Goal: Transaction & Acquisition: Book appointment/travel/reservation

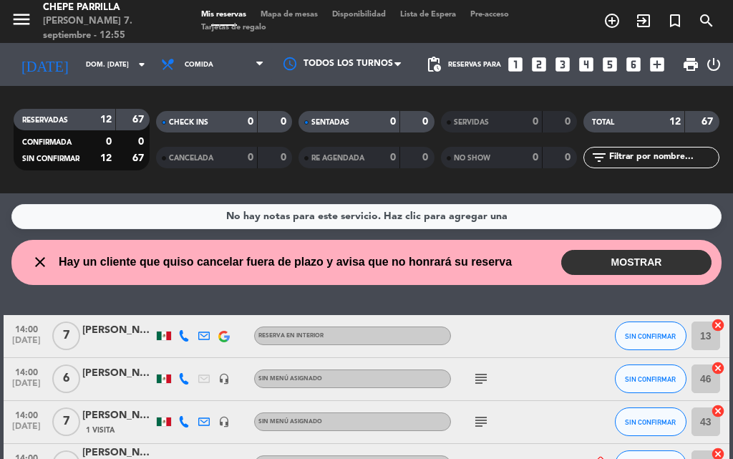
click at [286, 21] on div "Mis reservas Mapa de mesas Disponibilidad Lista de Espera Pre-acceso Tarjetas d…" at bounding box center [366, 22] width 345 height 26
click at [294, 18] on span "Mapa de mesas" at bounding box center [289, 15] width 72 height 8
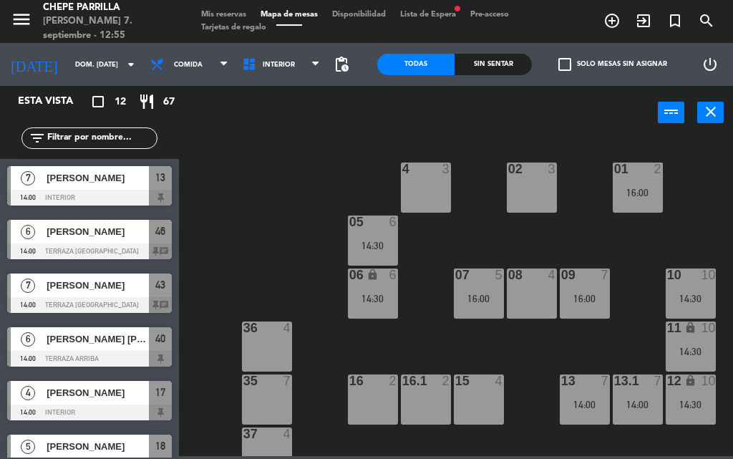
click at [262, 175] on div "02 3 4 3 01 2 16:00 05 6 14:30 06 lock 6 14:30 07 5 16:00 09 7 16:00 10 10 14:3…" at bounding box center [459, 296] width 547 height 319
click at [377, 355] on div "02 3 4 3 01 2 16:00 05 6 14:30 06 lock 6 14:30 07 5 16:00 09 7 16:00 10 10 14:3…" at bounding box center [459, 296] width 547 height 319
click at [531, 305] on div "08 4" at bounding box center [532, 294] width 50 height 50
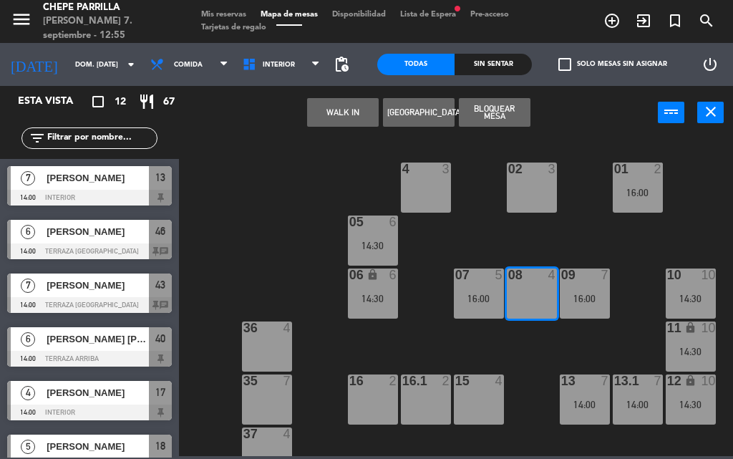
click at [410, 109] on button "[GEOGRAPHIC_DATA]" at bounding box center [419, 112] width 72 height 29
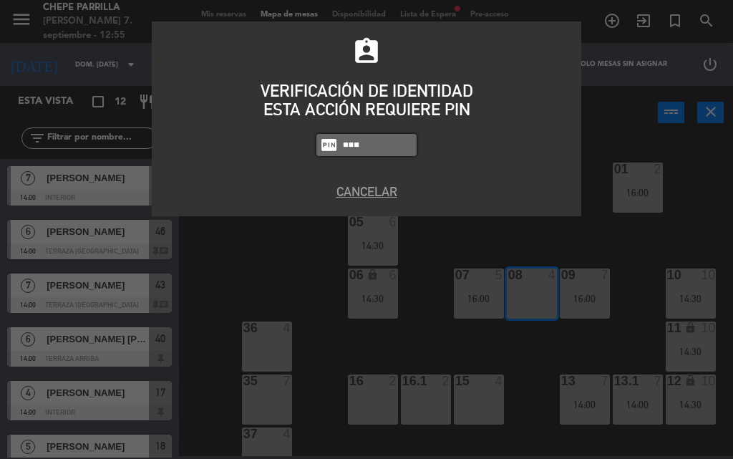
type input "8919"
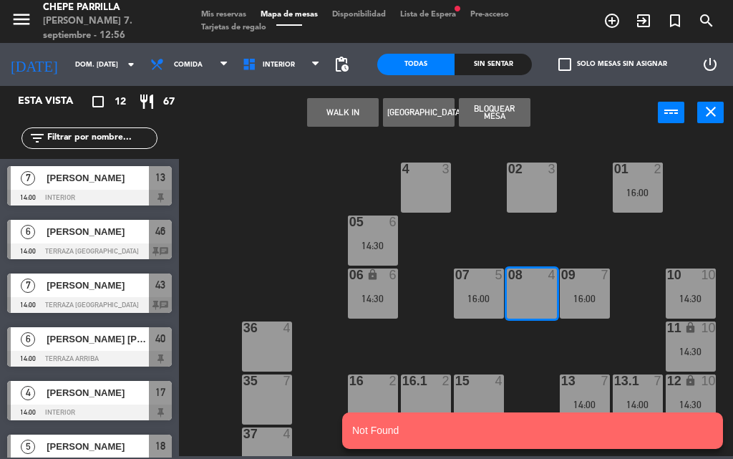
click at [422, 115] on button "[GEOGRAPHIC_DATA]" at bounding box center [419, 112] width 72 height 29
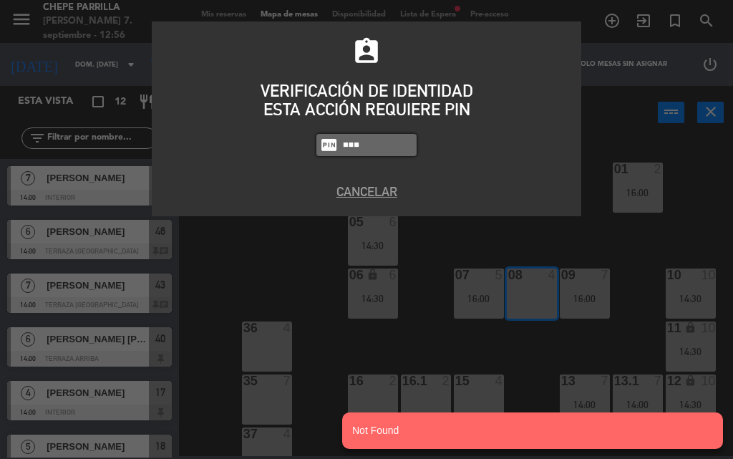
type input "8319"
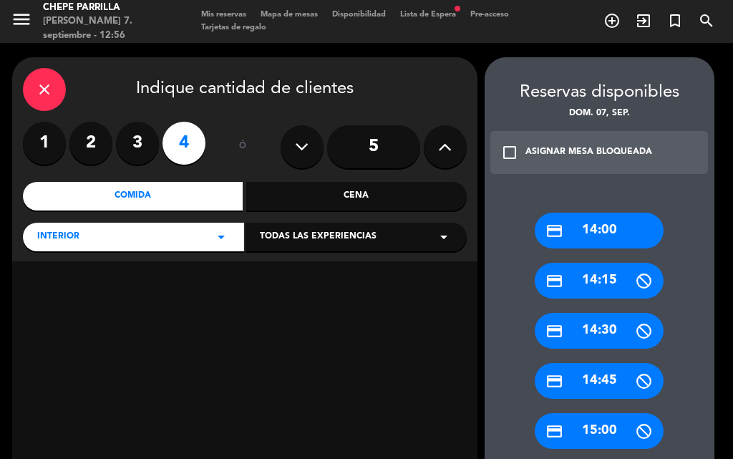
click at [208, 205] on div "Comida" at bounding box center [133, 196] width 221 height 29
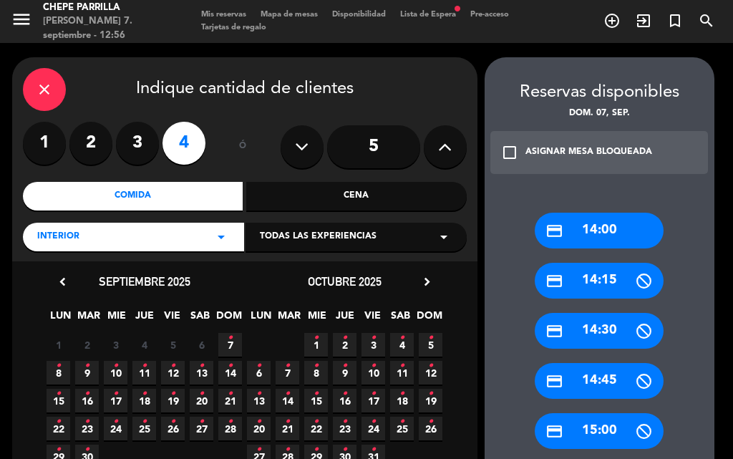
click at [235, 346] on span "7 •" at bounding box center [230, 345] width 24 height 24
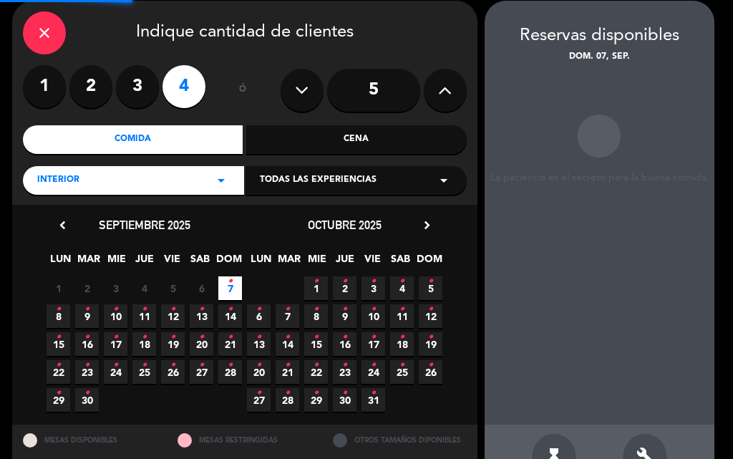
scroll to position [57, 0]
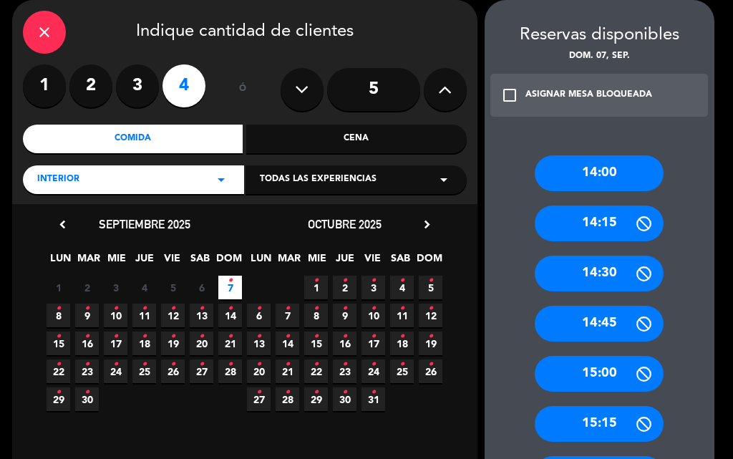
click at [223, 346] on span "21 •" at bounding box center [230, 344] width 24 height 24
click at [235, 279] on span "7 •" at bounding box center [230, 288] width 24 height 24
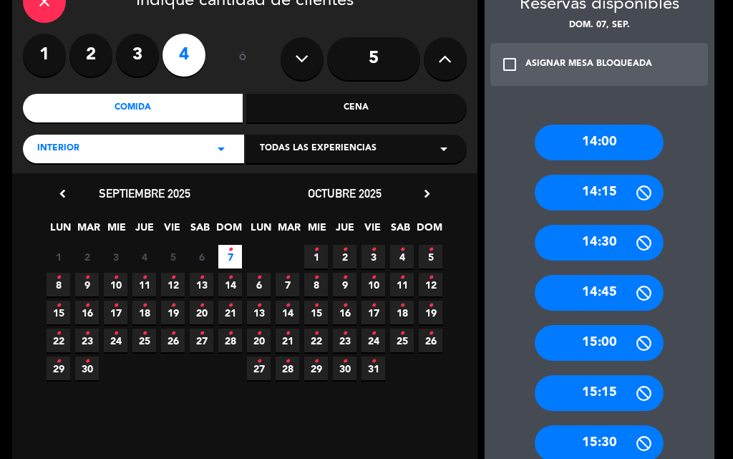
scroll to position [115, 0]
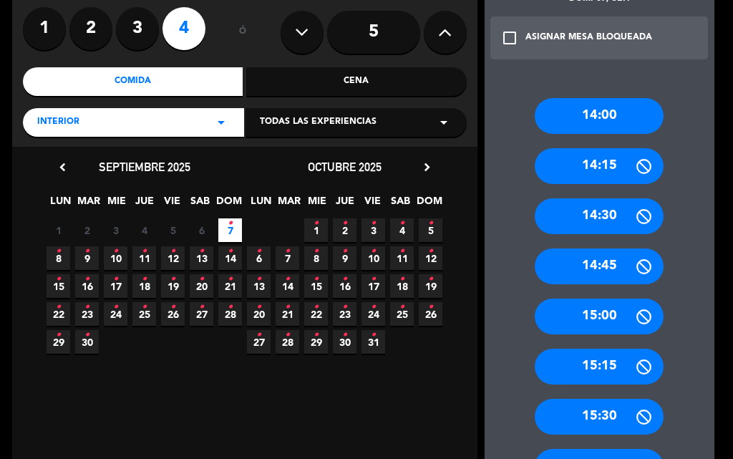
click at [576, 453] on div "15:45" at bounding box center [599, 467] width 129 height 36
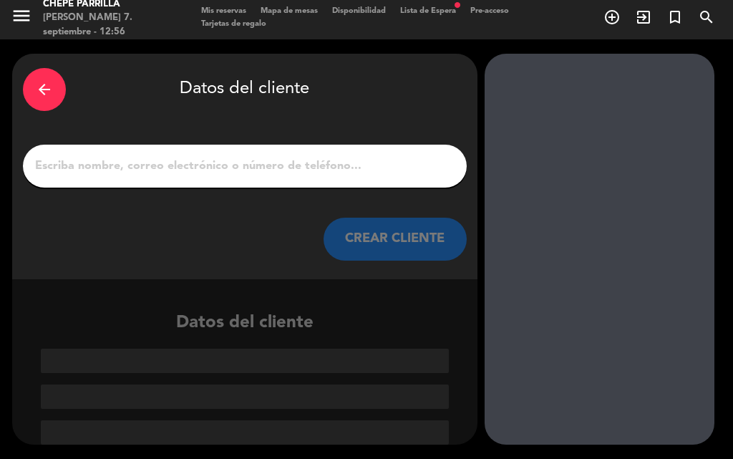
scroll to position [4, 0]
click at [50, 105] on div "arrow_back" at bounding box center [44, 89] width 43 height 43
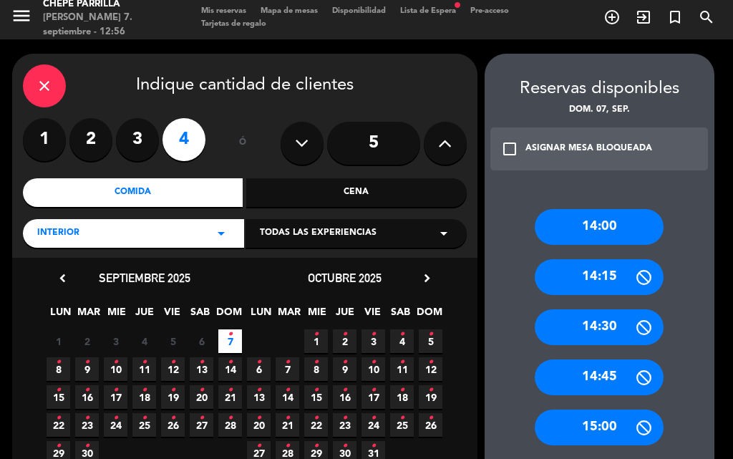
scroll to position [115, 0]
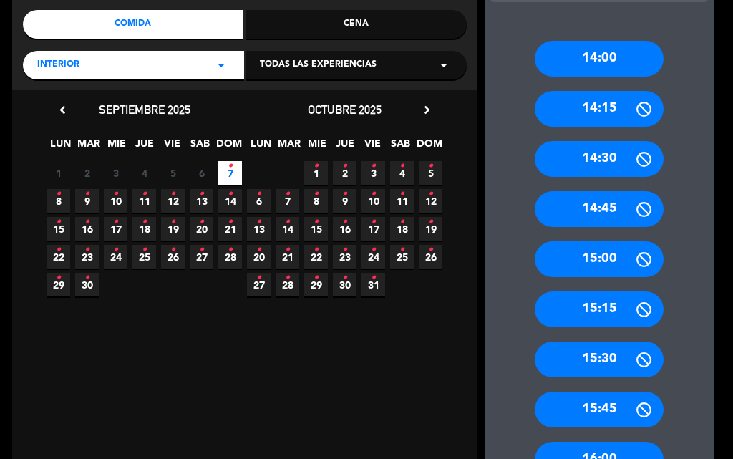
scroll to position [200, 0]
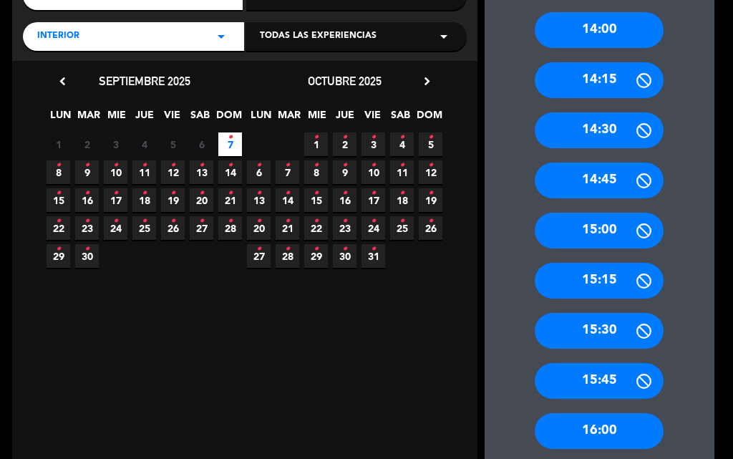
click at [585, 432] on div "16:00" at bounding box center [599, 431] width 129 height 36
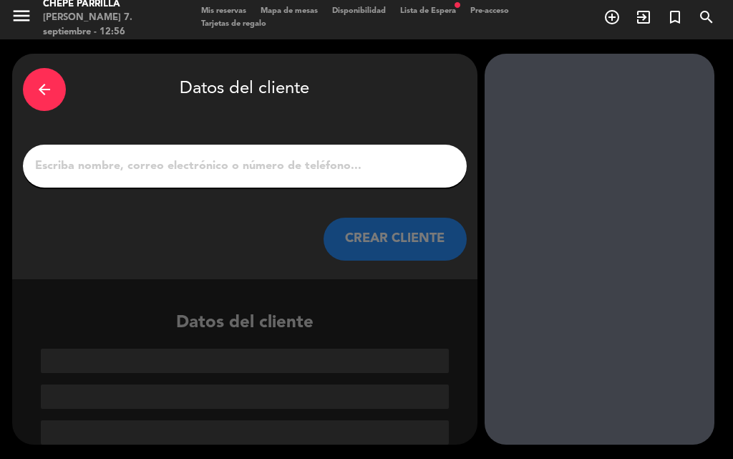
scroll to position [4, 0]
click at [211, 178] on div at bounding box center [245, 166] width 444 height 43
click at [329, 158] on input "1" at bounding box center [245, 166] width 422 height 20
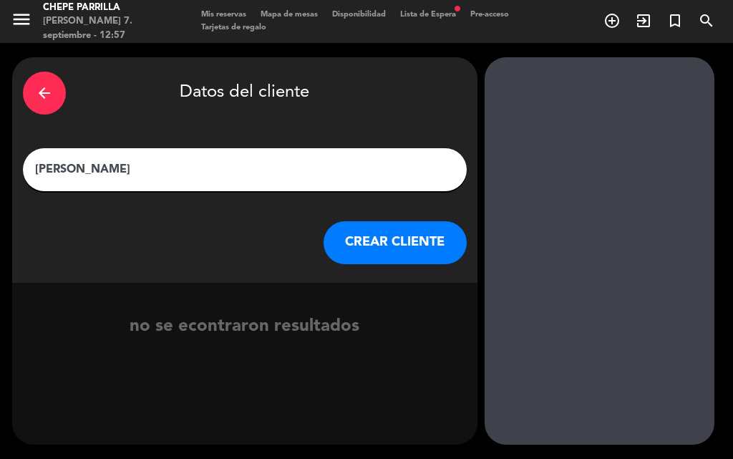
type input "[PERSON_NAME]"
click at [342, 243] on button "CREAR CLIENTE" at bounding box center [395, 242] width 143 height 43
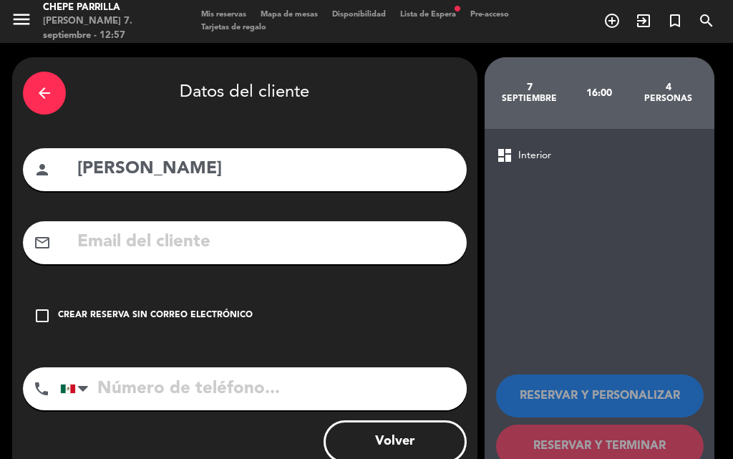
click at [45, 315] on icon "check_box_outline_blank" at bounding box center [42, 315] width 17 height 17
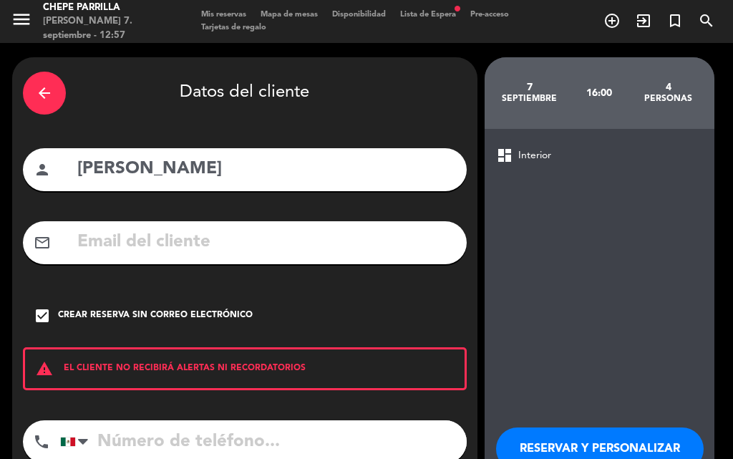
click at [165, 442] on input "tel" at bounding box center [263, 441] width 407 height 43
type input "3121069190"
click at [542, 445] on button "RESERVAR Y PERSONALIZAR" at bounding box center [600, 448] width 208 height 43
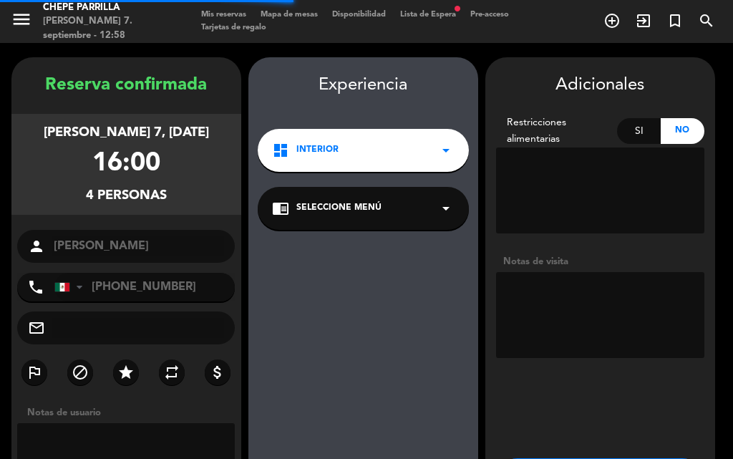
scroll to position [57, 0]
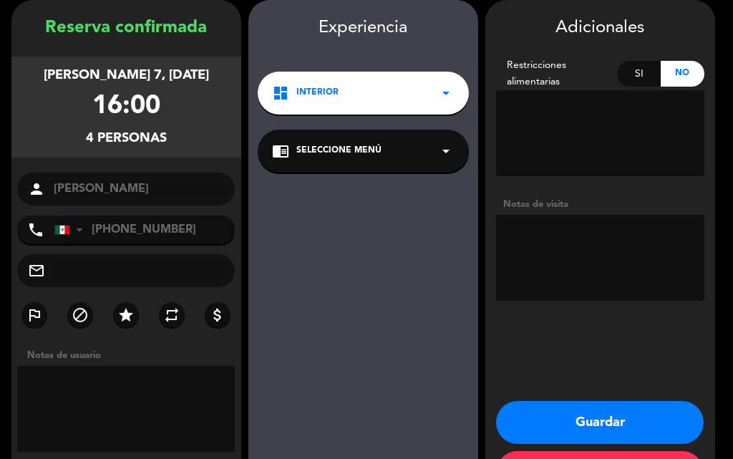
click at [543, 309] on div "Adicionales Restricciones alimentarias Si No Notas de visita Guardar Cerrar" at bounding box center [600, 250] width 230 height 501
click at [548, 272] on textarea at bounding box center [600, 258] width 208 height 86
type textarea "int."
click at [586, 416] on button "Guardar" at bounding box center [600, 422] width 208 height 43
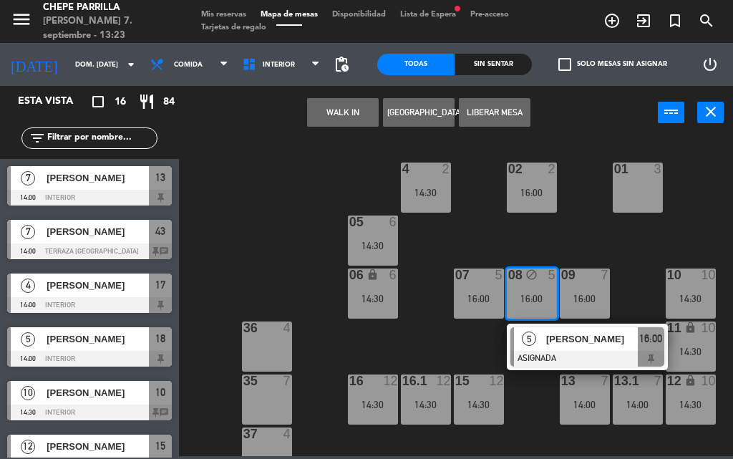
click at [233, 232] on div "02 2 16:00 4 2 14:30 01 3 05 6 14:30 06 lock 6 14:30 07 5 16:00 09 7 16:00 10 1…" at bounding box center [459, 296] width 547 height 319
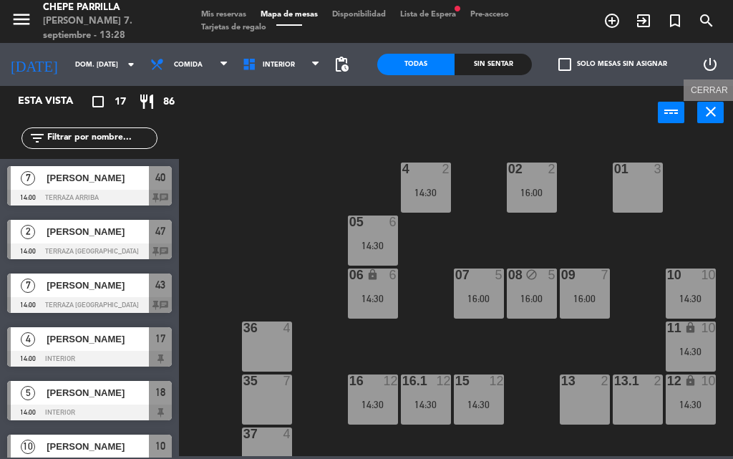
click at [716, 115] on icon "close" at bounding box center [710, 111] width 17 height 17
